Goal: Information Seeking & Learning: Check status

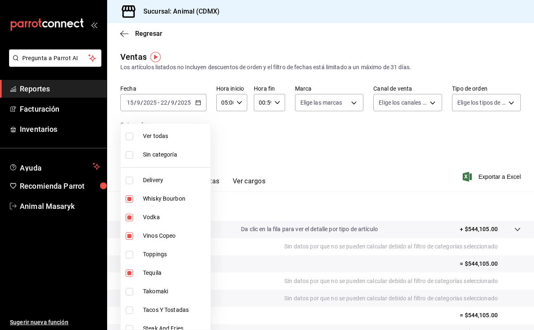
click at [198, 139] on body "Pregunta a Parrot AI Reportes Facturación Inventarios Ayuda Recomienda Parrot A…" at bounding box center [267, 165] width 534 height 330
click at [160, 141] on li "Ver todas" at bounding box center [166, 136] width 90 height 19
type input "281688af-6220-48ae-86b9-ca5e6f63eb3e,2ffeebaa-176c-4024-95f8-553ffecca8da,37769…"
checkbox input "true"
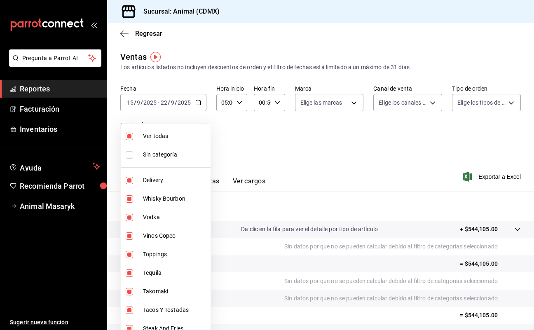
checkbox input "true"
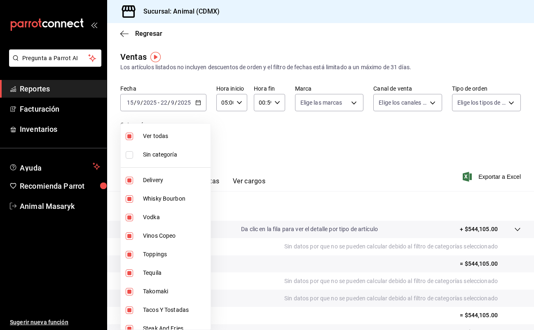
checkbox input "true"
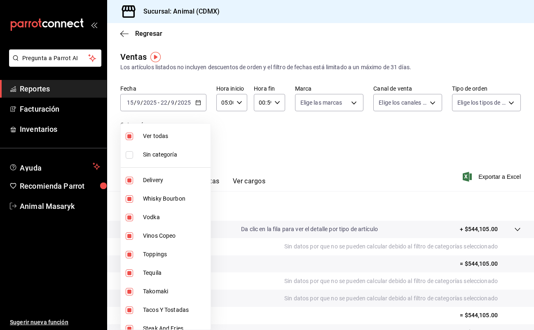
checkbox input "true"
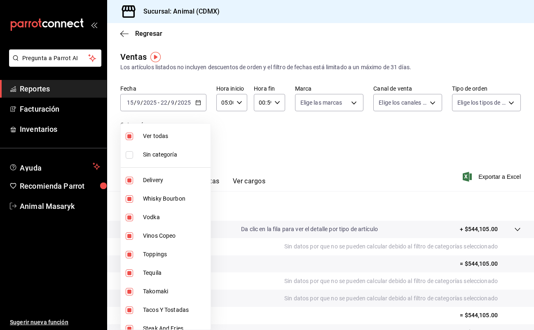
checkbox input "true"
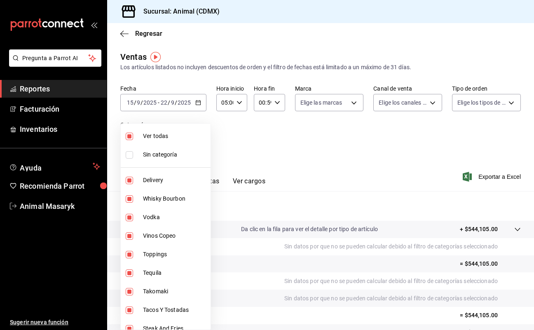
checkbox input "true"
click at [244, 154] on div at bounding box center [267, 165] width 534 height 330
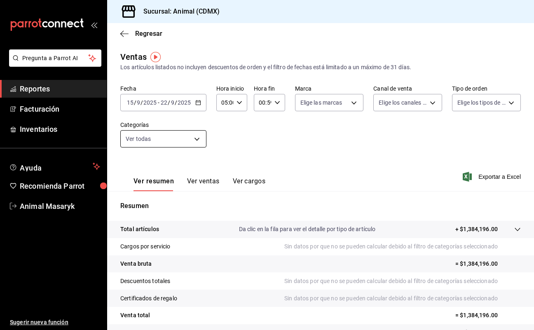
click at [196, 135] on body "Pregunta a Parrot AI Reportes Facturación Inventarios Ayuda Recomienda Parrot A…" at bounding box center [267, 165] width 534 height 330
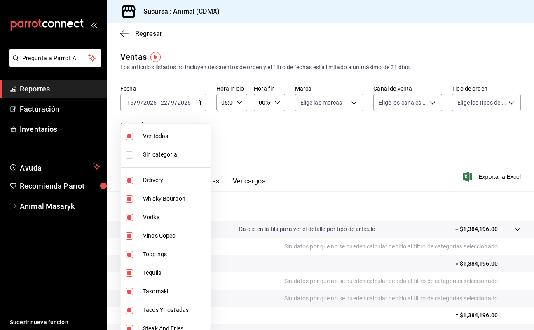
click at [160, 138] on span "Ver todas" at bounding box center [175, 136] width 64 height 9
checkbox input "false"
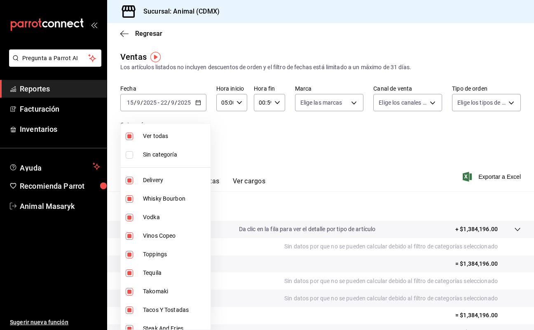
checkbox input "false"
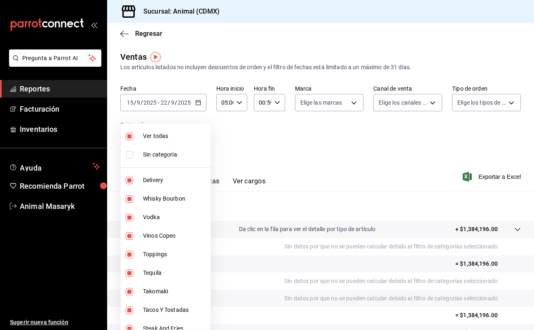
checkbox input "false"
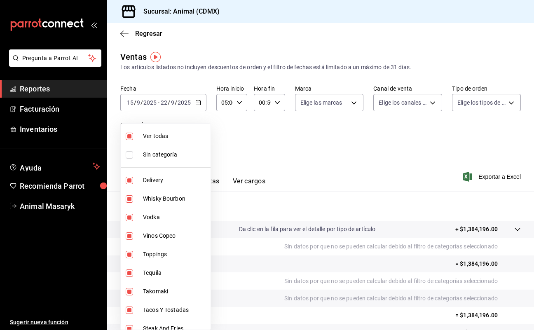
checkbox input "false"
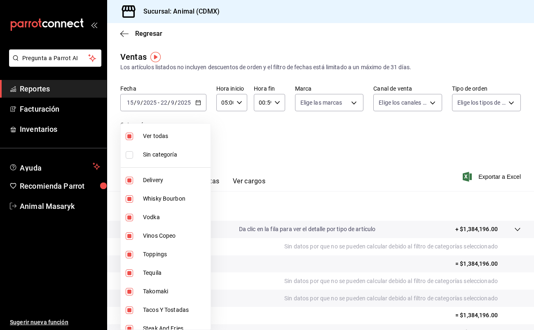
checkbox input "false"
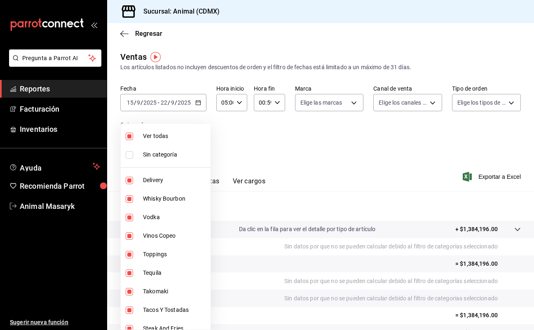
checkbox input "false"
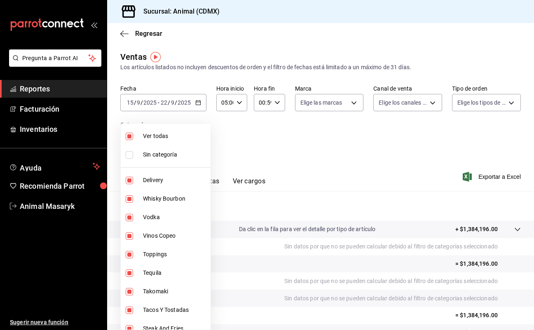
checkbox input "false"
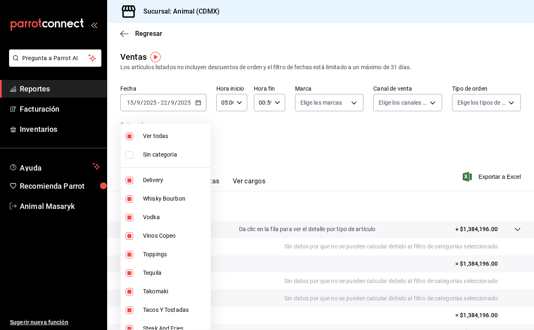
checkbox input "false"
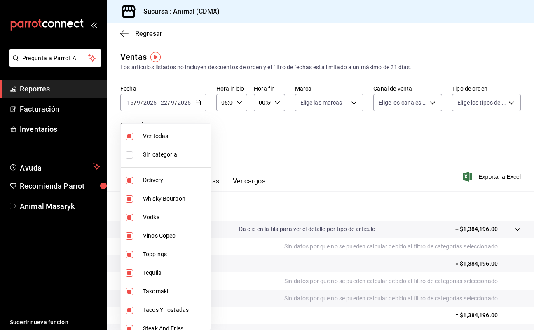
checkbox input "false"
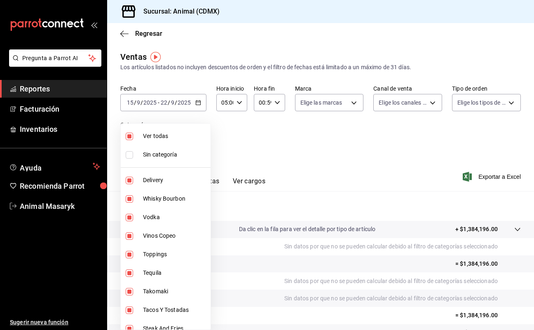
checkbox input "false"
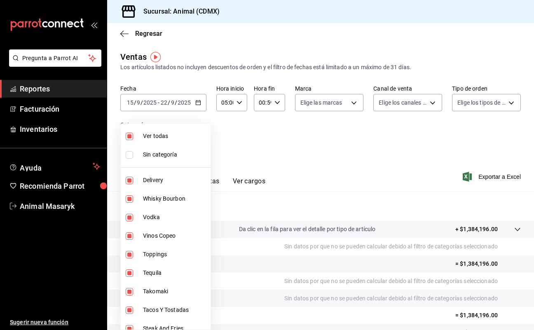
checkbox input "false"
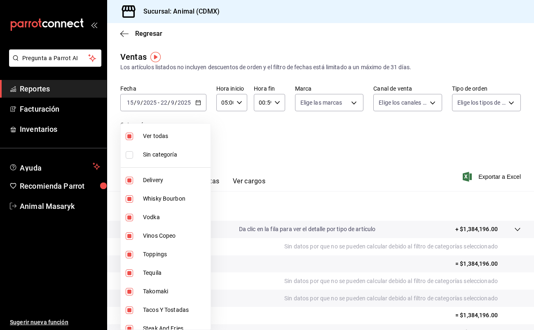
checkbox input "false"
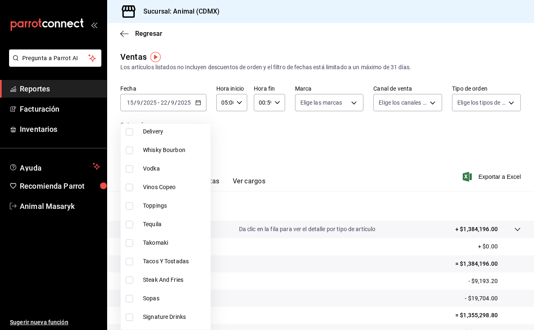
scroll to position [66, 0]
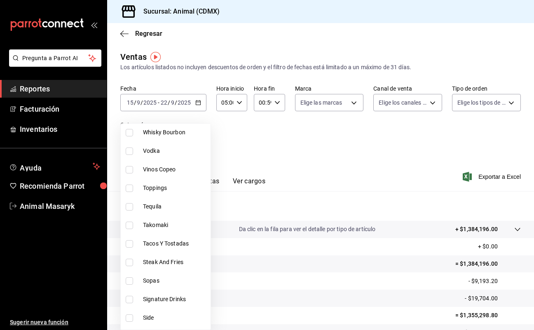
click at [165, 193] on li "Toppings" at bounding box center [166, 188] width 90 height 19
type input "6755d557-05bc-4d29-83de-2e203c7f1c90"
checkbox input "true"
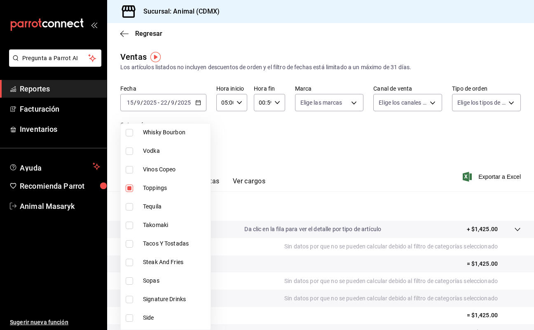
click at [164, 232] on li "Takomaki" at bounding box center [166, 225] width 90 height 19
type input "6755d557-05bc-4d29-83de-2e203c7f1c90,b440db1b-262f-4461-8c76-289683a358cd"
checkbox input "true"
click at [165, 246] on span "Tacos Y Tostadas" at bounding box center [175, 243] width 64 height 9
type input "6755d557-05bc-4d29-83de-2e203c7f1c90,b440db1b-262f-4461-8c76-289683a358cd,e7a34…"
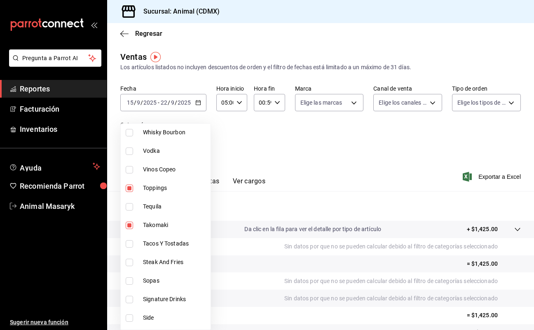
checkbox input "true"
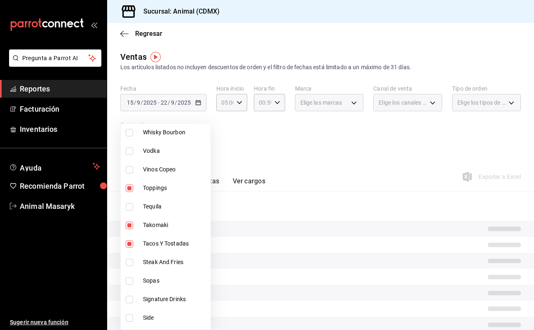
click at [165, 263] on span "Steak And Fries" at bounding box center [175, 262] width 64 height 9
type input "6755d557-05bc-4d29-83de-2e203c7f1c90,b440db1b-262f-4461-8c76-289683a358cd,e7a34…"
checkbox input "true"
click at [163, 284] on span "Sopas" at bounding box center [175, 281] width 64 height 9
type input "6755d557-05bc-4d29-83de-2e203c7f1c90,b440db1b-262f-4461-8c76-289683a358cd,e7a34…"
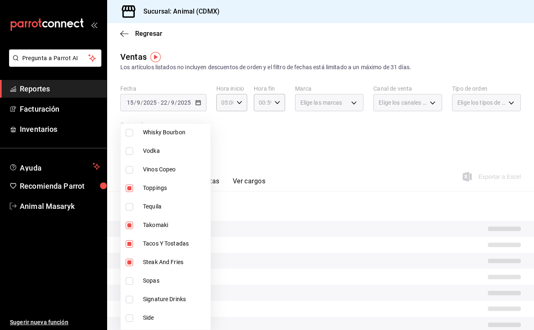
checkbox input "true"
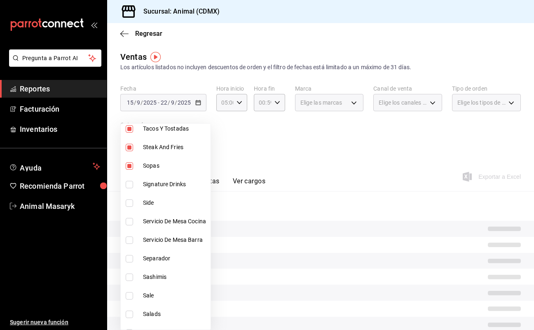
scroll to position [186, 0]
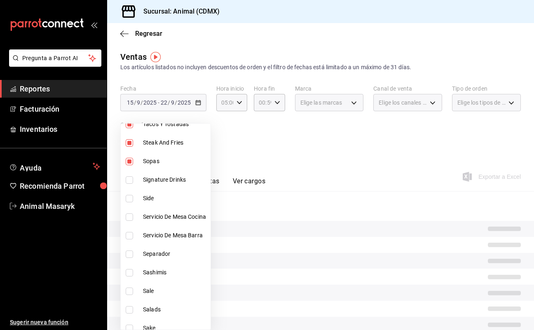
click at [166, 208] on li "Servicio De Mesa Cocina" at bounding box center [166, 217] width 90 height 19
type input "6755d557-05bc-4d29-83de-2e203c7f1c90,b440db1b-262f-4461-8c76-289683a358cd,e7a34…"
checkbox input "true"
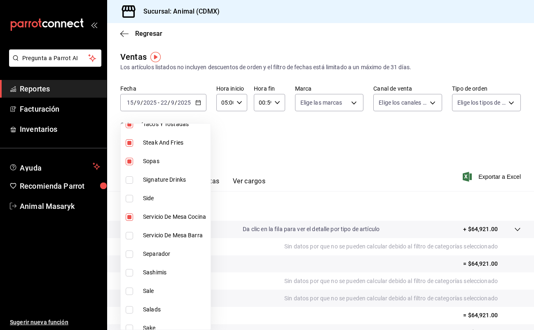
click at [159, 195] on span "Side" at bounding box center [175, 198] width 64 height 9
type input "6755d557-05bc-4d29-83de-2e203c7f1c90,b440db1b-262f-4461-8c76-289683a358cd,e7a34…"
checkbox input "true"
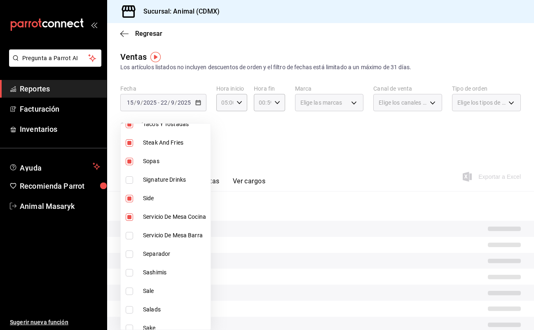
click at [159, 239] on span "Servicio De Mesa Barra" at bounding box center [175, 235] width 64 height 9
type input "6755d557-05bc-4d29-83de-2e203c7f1c90,b440db1b-262f-4461-8c76-289683a358cd,e7a34…"
checkbox input "true"
click at [160, 253] on span "Separador" at bounding box center [175, 254] width 64 height 9
type input "6755d557-05bc-4d29-83de-2e203c7f1c90,b440db1b-262f-4461-8c76-289683a358cd,e7a34…"
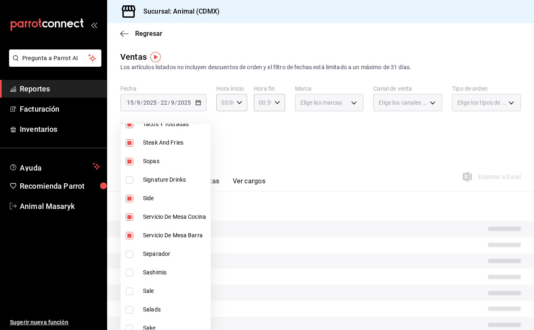
checkbox input "true"
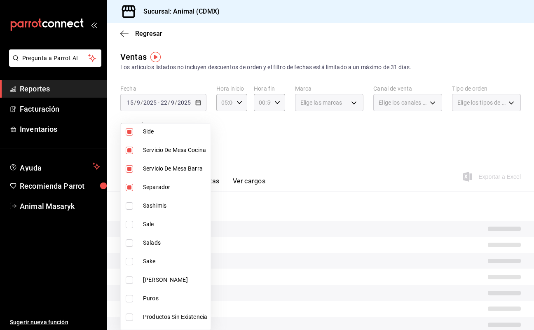
scroll to position [254, 0]
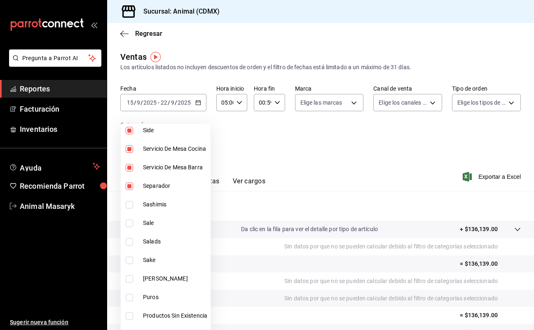
click at [160, 208] on span "Sashimis" at bounding box center [175, 204] width 64 height 9
type input "6755d557-05bc-4d29-83de-2e203c7f1c90,b440db1b-262f-4461-8c76-289683a358cd,e7a34…"
checkbox input "true"
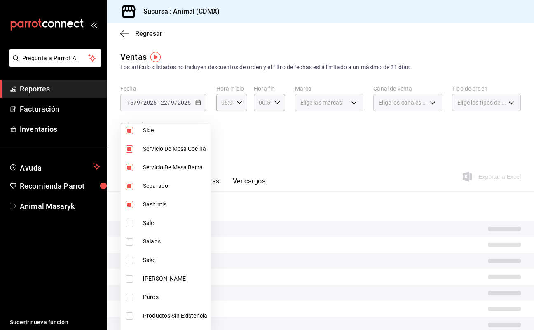
click at [160, 226] on span "Sale" at bounding box center [175, 223] width 64 height 9
type input "6755d557-05bc-4d29-83de-2e203c7f1c90,b440db1b-262f-4461-8c76-289683a358cd,e7a34…"
checkbox input "true"
click at [159, 243] on span "Salads" at bounding box center [175, 241] width 64 height 9
type input "6755d557-05bc-4d29-83de-2e203c7f1c90,b440db1b-262f-4461-8c76-289683a358cd,e7a34…"
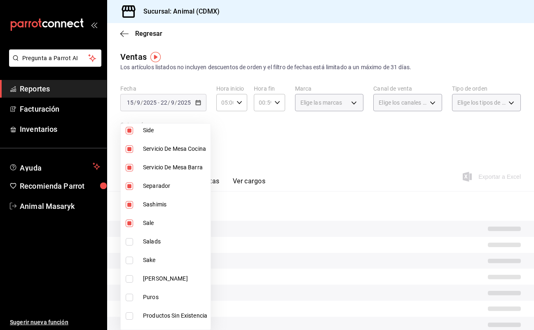
checkbox input "true"
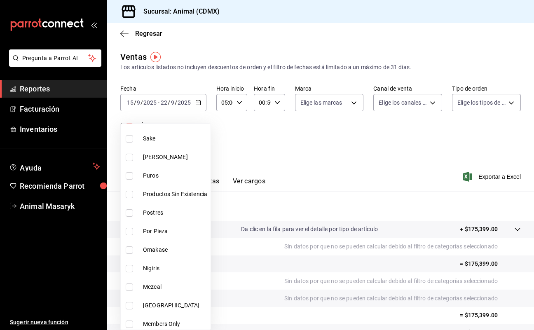
scroll to position [381, 0]
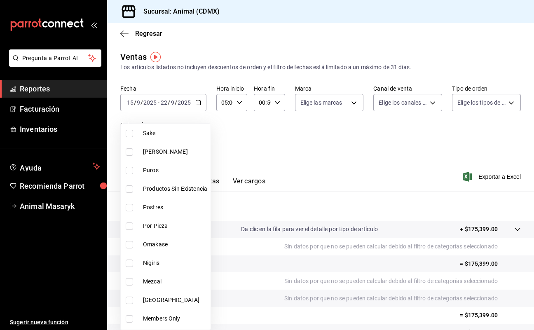
click at [158, 245] on span "Omakase" at bounding box center [175, 244] width 64 height 9
type input "6755d557-05bc-4d29-83de-2e203c7f1c90,b440db1b-262f-4461-8c76-289683a358cd,e7a34…"
checkbox input "true"
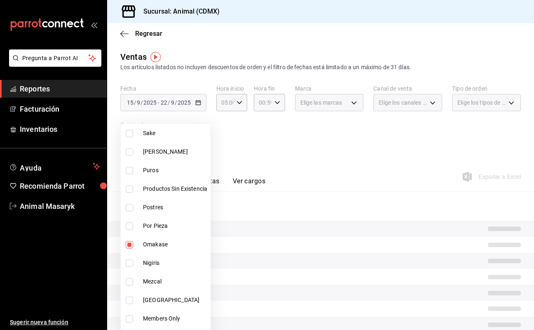
click at [158, 260] on span "Nigiris" at bounding box center [175, 263] width 64 height 9
type input "6755d557-05bc-4d29-83de-2e203c7f1c90,b440db1b-262f-4461-8c76-289683a358cd,e7a34…"
checkbox input "true"
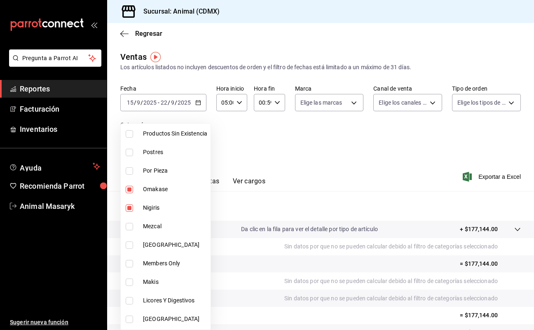
scroll to position [445, 0]
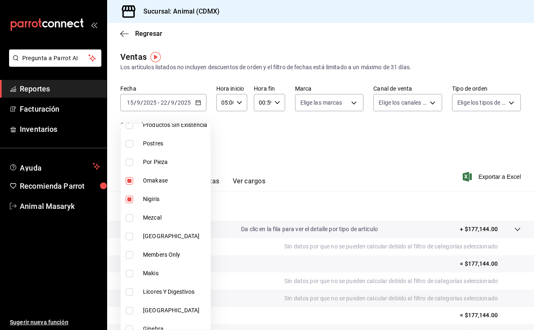
click at [159, 272] on span "Makis" at bounding box center [175, 273] width 64 height 9
type input "6755d557-05bc-4d29-83de-2e203c7f1c90,b440db1b-262f-4461-8c76-289683a358cd,e7a34…"
checkbox input "true"
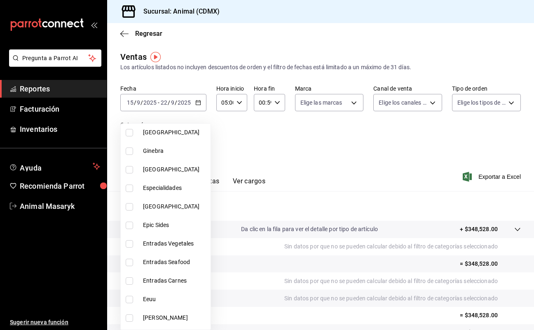
scroll to position [640, 0]
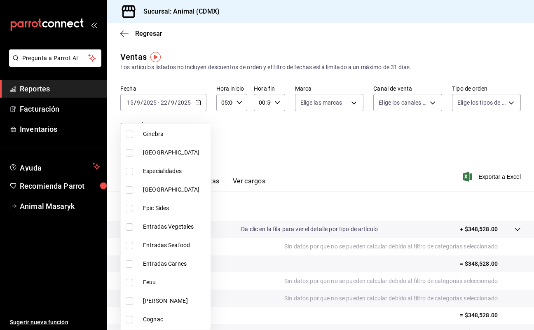
click at [128, 225] on input "checkbox" at bounding box center [129, 226] width 7 height 7
checkbox input "true"
type input "6755d557-05bc-4d29-83de-2e203c7f1c90,b440db1b-262f-4461-8c76-289683a358cd,e7a34…"
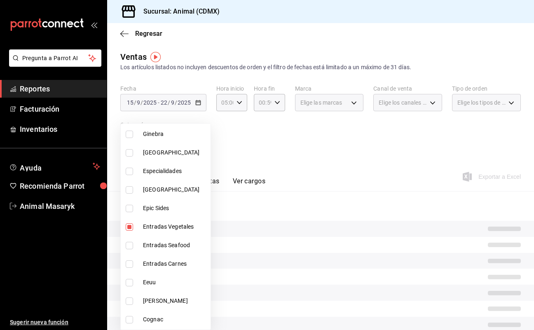
click at [134, 173] on label at bounding box center [131, 171] width 11 height 7
click at [133, 173] on input "checkbox" at bounding box center [129, 171] width 7 height 7
checkbox input "false"
type input "6755d557-05bc-4d29-83de-2e203c7f1c90,b440db1b-262f-4461-8c76-289683a358cd,e7a34…"
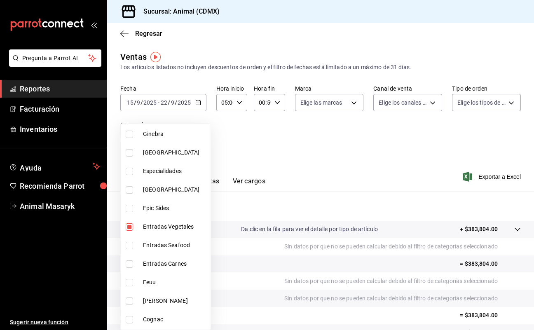
click at [128, 173] on input "checkbox" at bounding box center [129, 171] width 7 height 7
checkbox input "true"
type input "6755d557-05bc-4d29-83de-2e203c7f1c90,b440db1b-262f-4461-8c76-289683a358cd,e7a34…"
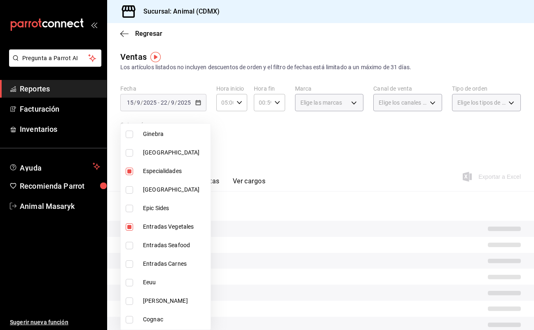
click at [129, 245] on input "checkbox" at bounding box center [129, 245] width 7 height 7
checkbox input "true"
click at [131, 259] on li "Entradas Carnes" at bounding box center [166, 264] width 90 height 19
type input "6755d557-05bc-4d29-83de-2e203c7f1c90,b440db1b-262f-4461-8c76-289683a358cd,e7a34…"
checkbox input "true"
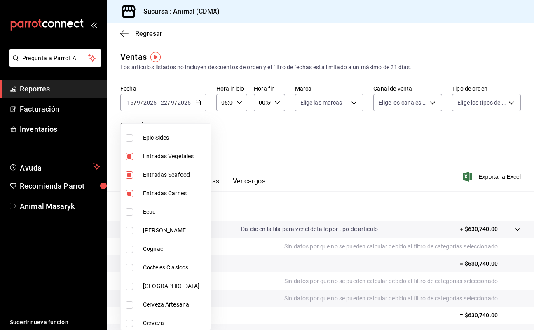
scroll to position [711, 0]
click at [130, 230] on input "checkbox" at bounding box center [129, 230] width 7 height 7
checkbox input "true"
type input "6755d557-05bc-4d29-83de-2e203c7f1c90,b440db1b-262f-4461-8c76-289683a358cd,e7a34…"
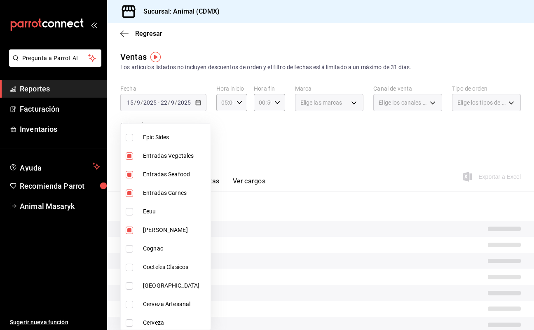
click at [131, 268] on input "checkbox" at bounding box center [129, 267] width 7 height 7
checkbox input "true"
type input "6755d557-05bc-4d29-83de-2e203c7f1c90,b440db1b-262f-4461-8c76-289683a358cd,e7a34…"
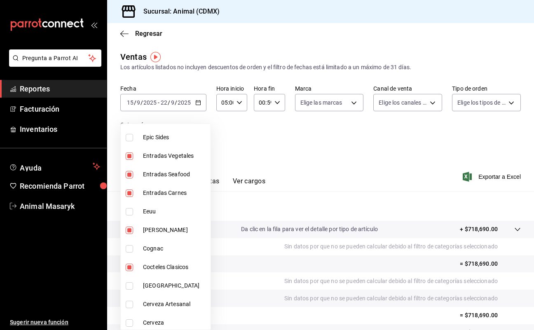
click at [131, 268] on input "checkbox" at bounding box center [129, 267] width 7 height 7
checkbox input "false"
type input "6755d557-05bc-4d29-83de-2e203c7f1c90,b440db1b-262f-4461-8c76-289683a358cd,e7a34…"
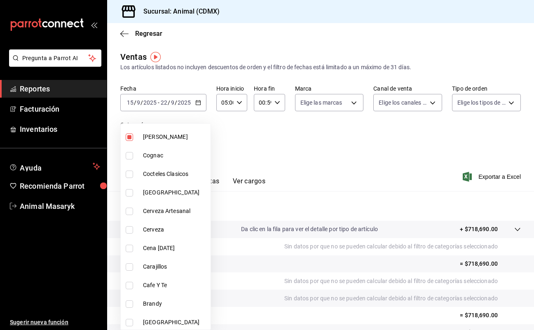
scroll to position [805, 0]
click at [133, 245] on input "checkbox" at bounding box center [129, 247] width 7 height 7
checkbox input "true"
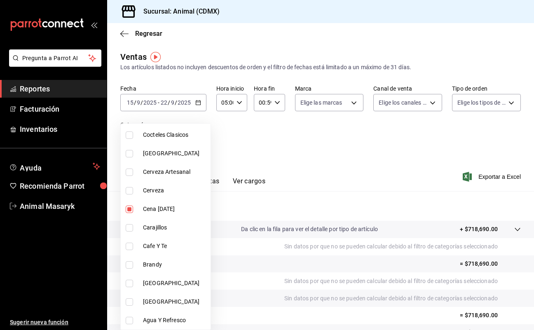
scroll to position [843, 0]
click at [352, 171] on div at bounding box center [267, 165] width 534 height 330
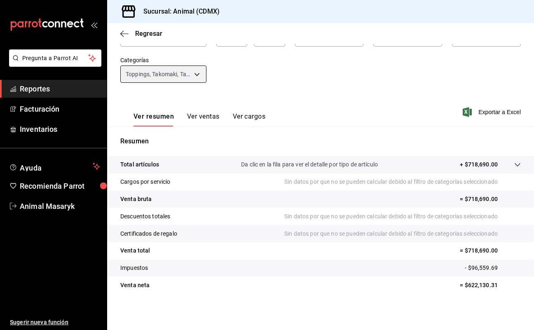
scroll to position [65, 0]
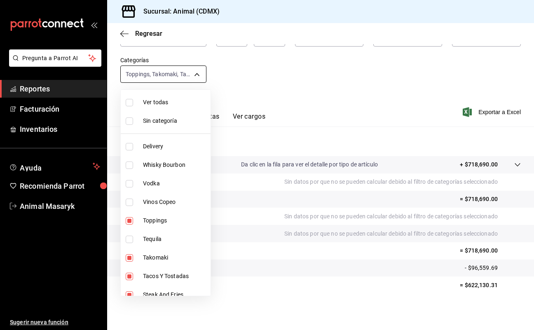
click at [201, 70] on body "Pregunta a Parrot AI Reportes Facturación Inventarios Ayuda Recomienda Parrot A…" at bounding box center [267, 165] width 534 height 330
click at [152, 106] on span "Ver todas" at bounding box center [175, 102] width 64 height 9
type input "281688af-6220-48ae-86b9-ca5e6f63eb3e,2ffeebaa-176c-4024-95f8-553ffecca8da,37769…"
checkbox input "true"
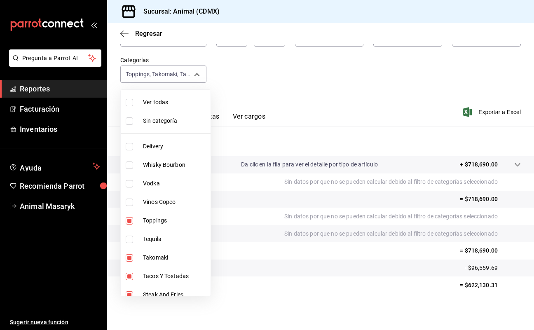
checkbox input "true"
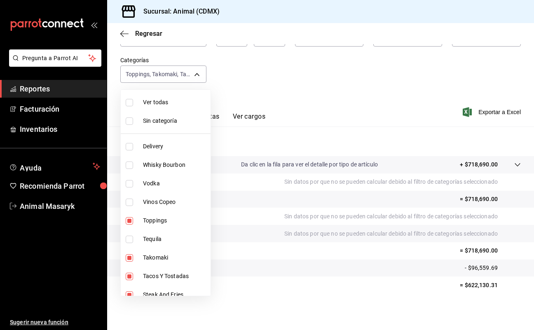
checkbox input "true"
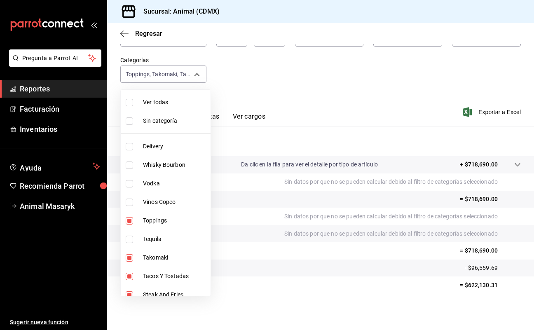
checkbox input "true"
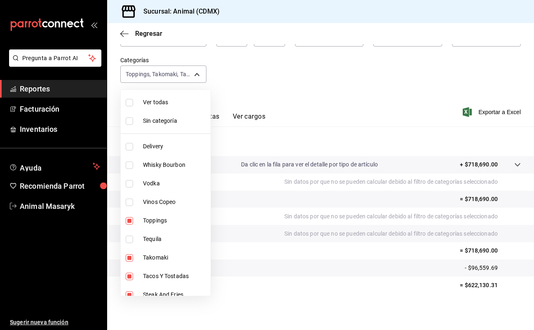
checkbox input "true"
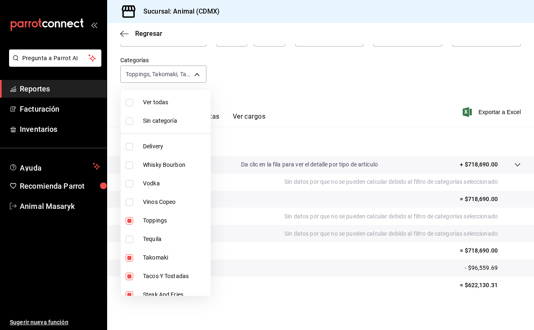
checkbox input "true"
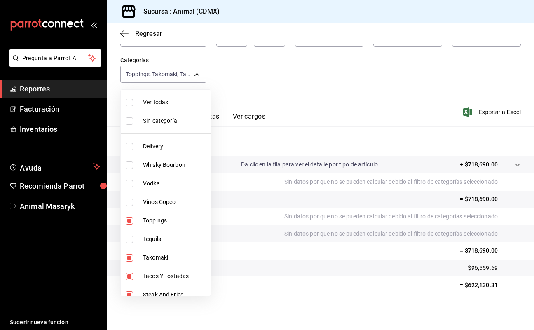
checkbox input "true"
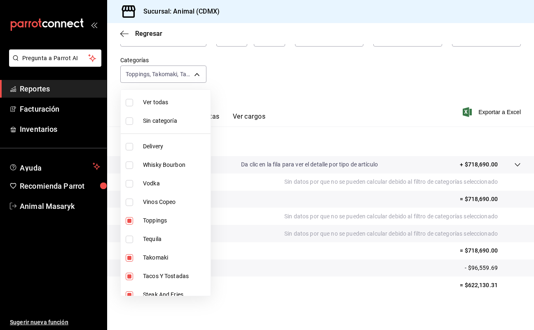
checkbox input "true"
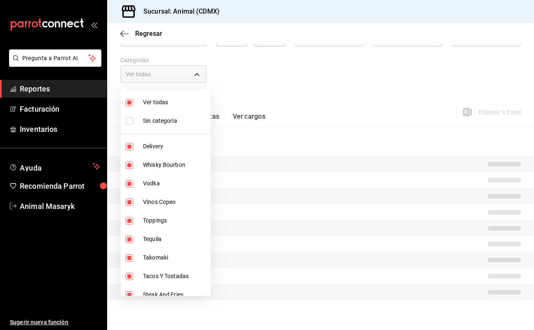
click at [152, 106] on span "Ver todas" at bounding box center [175, 102] width 64 height 9
checkbox input "false"
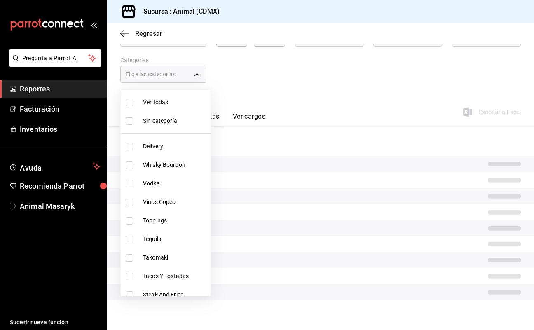
checkbox input "false"
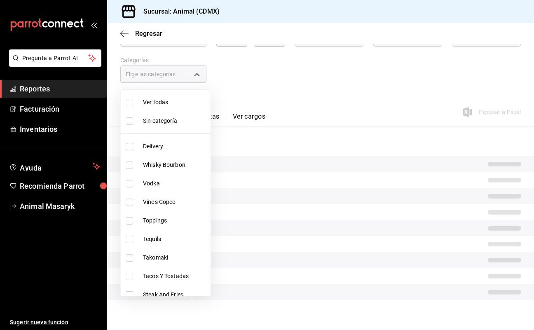
checkbox input "false"
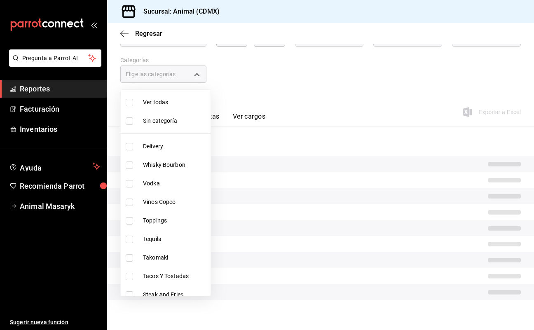
checkbox input "false"
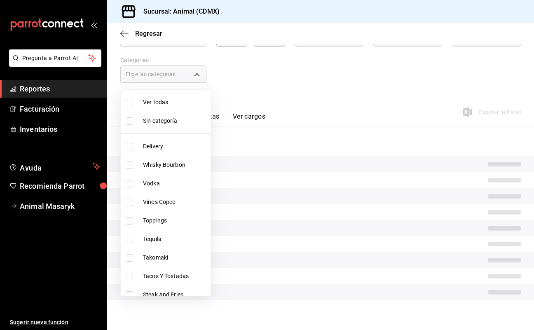
checkbox input "false"
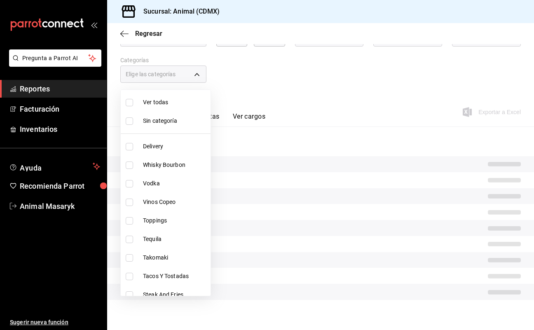
checkbox input "false"
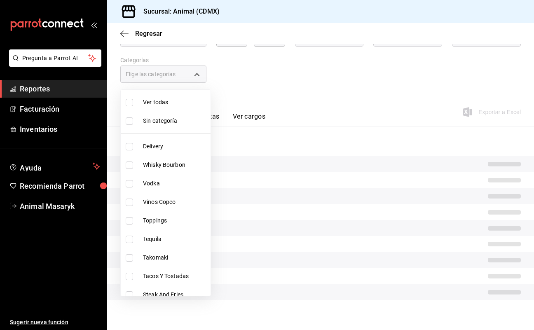
checkbox input "false"
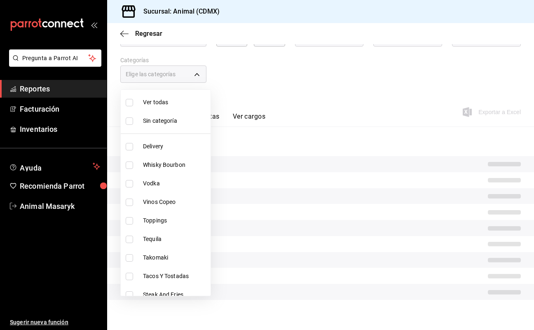
checkbox input "false"
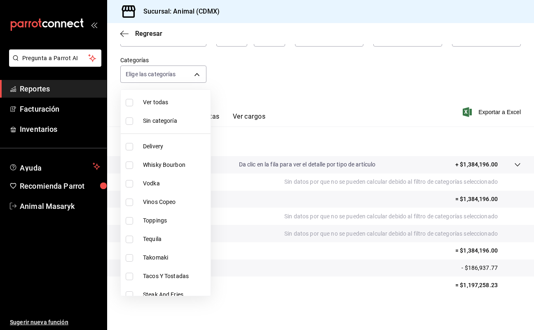
click at [124, 30] on div at bounding box center [267, 165] width 534 height 330
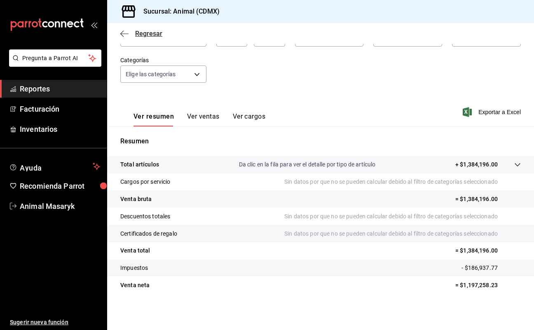
click at [124, 35] on icon "button" at bounding box center [124, 33] width 8 height 7
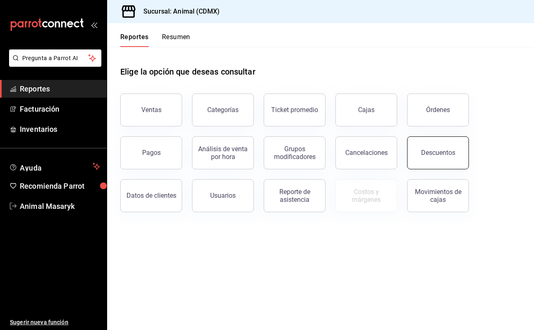
click at [434, 157] on button "Descuentos" at bounding box center [438, 152] width 62 height 33
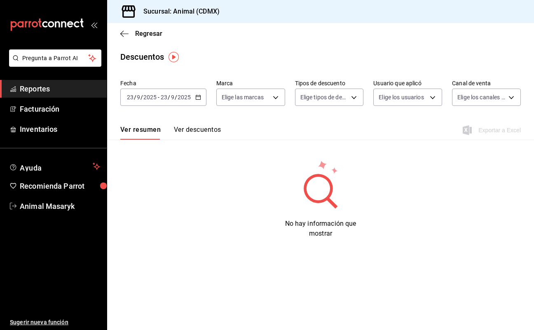
click at [197, 96] on icon "button" at bounding box center [198, 97] width 6 height 6
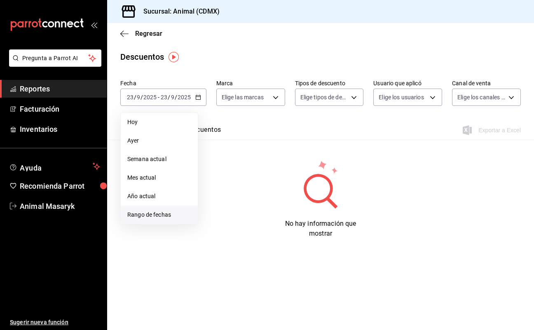
click at [143, 211] on span "Rango de fechas" at bounding box center [159, 215] width 64 height 9
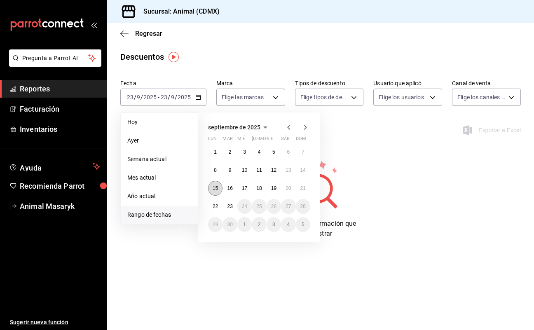
click at [214, 186] on abbr "15" at bounding box center [215, 188] width 5 height 6
click at [219, 204] on button "22" at bounding box center [215, 206] width 14 height 15
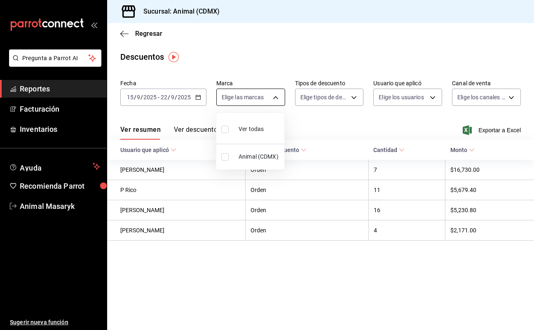
click at [278, 95] on body "Pregunta a Parrot AI Reportes Facturación Inventarios Ayuda Recomienda Parrot A…" at bounding box center [267, 165] width 534 height 330
click at [249, 134] on div "Ver todas" at bounding box center [242, 129] width 42 height 18
click at [361, 114] on div at bounding box center [267, 165] width 534 height 330
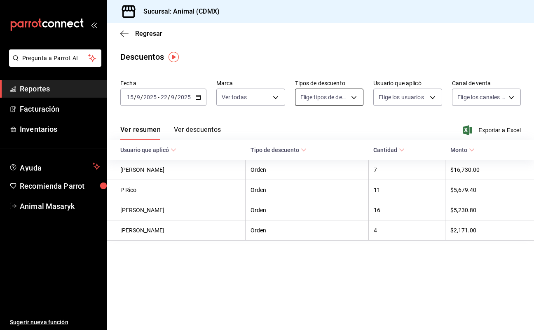
click at [356, 101] on body "Pregunta a Parrot AI Reportes Facturación Inventarios Ayuda Recomienda Parrot A…" at bounding box center [267, 165] width 534 height 330
click at [318, 130] on li "Orden" at bounding box center [335, 124] width 81 height 17
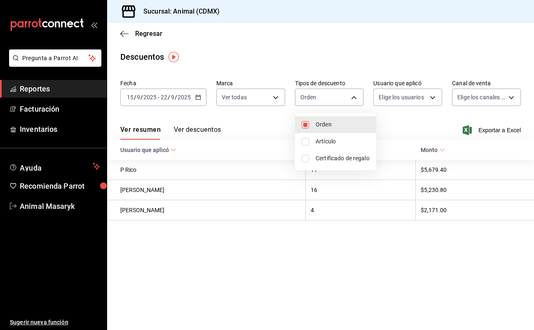
click at [429, 110] on div at bounding box center [267, 165] width 534 height 330
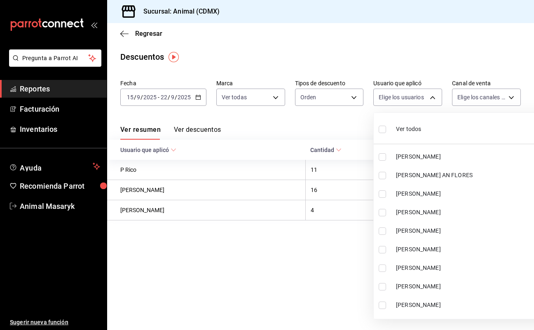
drag, startPoint x: 438, startPoint y: 89, endPoint x: 429, endPoint y: 101, distance: 14.2
click at [438, 89] on body "Pregunta a Parrot AI Reportes Facturación Inventarios Ayuda Recomienda Parrot A…" at bounding box center [267, 165] width 534 height 330
click at [429, 101] on div at bounding box center [267, 165] width 534 height 330
click at [420, 96] on body "Pregunta a Parrot AI Reportes Facturación Inventarios Ayuda Recomienda Parrot A…" at bounding box center [267, 165] width 534 height 330
click at [390, 133] on div "Ver todos" at bounding box center [400, 129] width 42 height 18
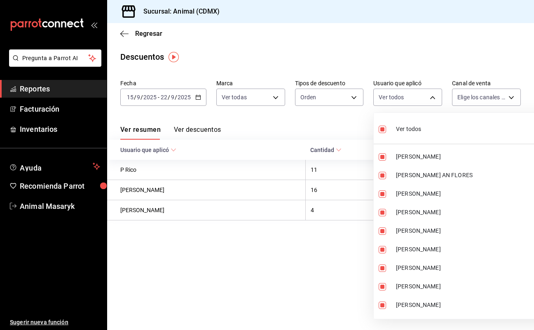
click at [365, 87] on div at bounding box center [267, 165] width 534 height 330
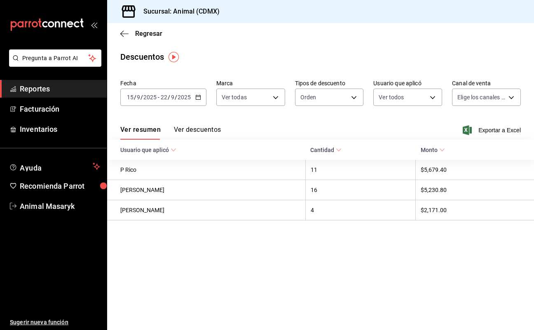
click at [359, 95] on div at bounding box center [267, 165] width 534 height 330
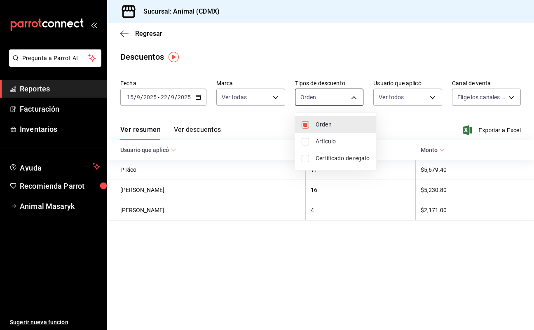
click at [352, 96] on body "Pregunta a Parrot AI Reportes Facturación Inventarios Ayuda Recomienda Parrot A…" at bounding box center [267, 165] width 534 height 330
click at [307, 140] on input "checkbox" at bounding box center [305, 141] width 7 height 7
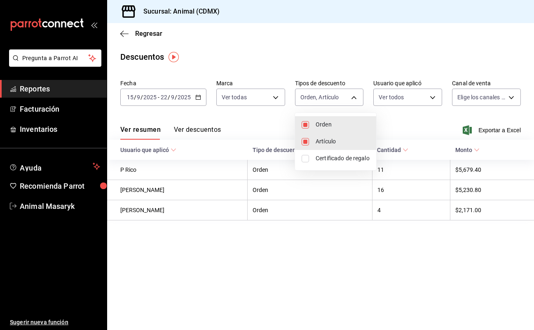
click at [304, 157] on input "checkbox" at bounding box center [305, 158] width 7 height 7
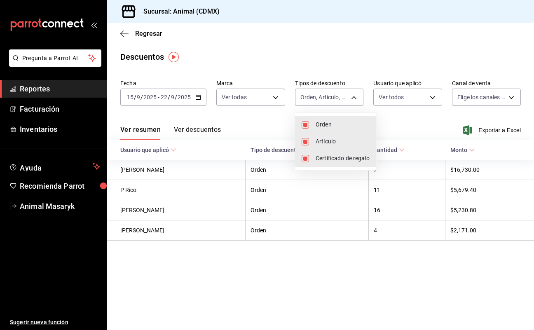
click at [277, 97] on div at bounding box center [267, 165] width 534 height 330
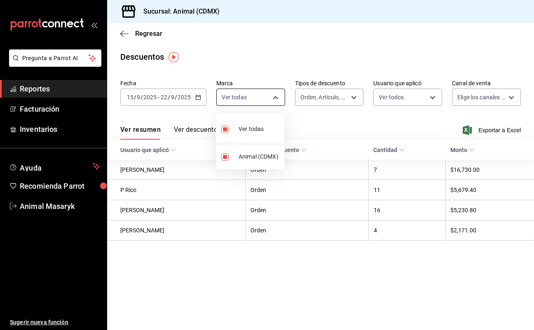
click at [270, 97] on body "Pregunta a Parrot AI Reportes Facturación Inventarios Ayuda Recomienda Parrot A…" at bounding box center [267, 165] width 534 height 330
click at [472, 103] on div at bounding box center [267, 165] width 534 height 330
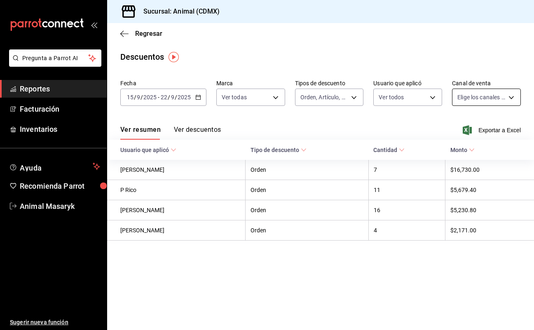
click at [469, 101] on body "Pregunta a Parrot AI Reportes Facturación Inventarios Ayuda Recomienda Parrot A…" at bounding box center [267, 165] width 534 height 330
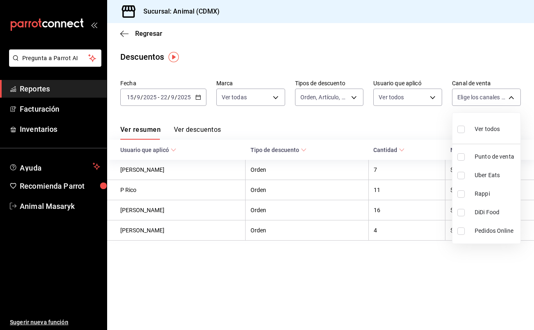
click at [463, 130] on input "checkbox" at bounding box center [461, 129] width 7 height 7
click at [398, 106] on div at bounding box center [267, 165] width 534 height 330
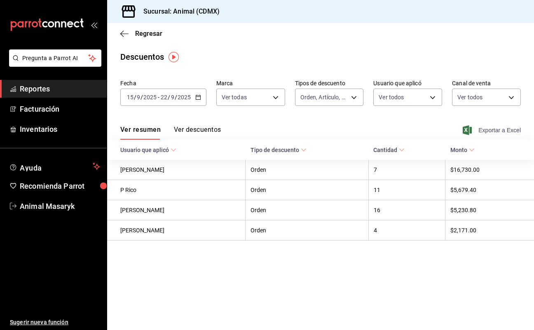
click at [485, 131] on span "Exportar a Excel" at bounding box center [493, 130] width 56 height 10
